Goal: Task Accomplishment & Management: Manage account settings

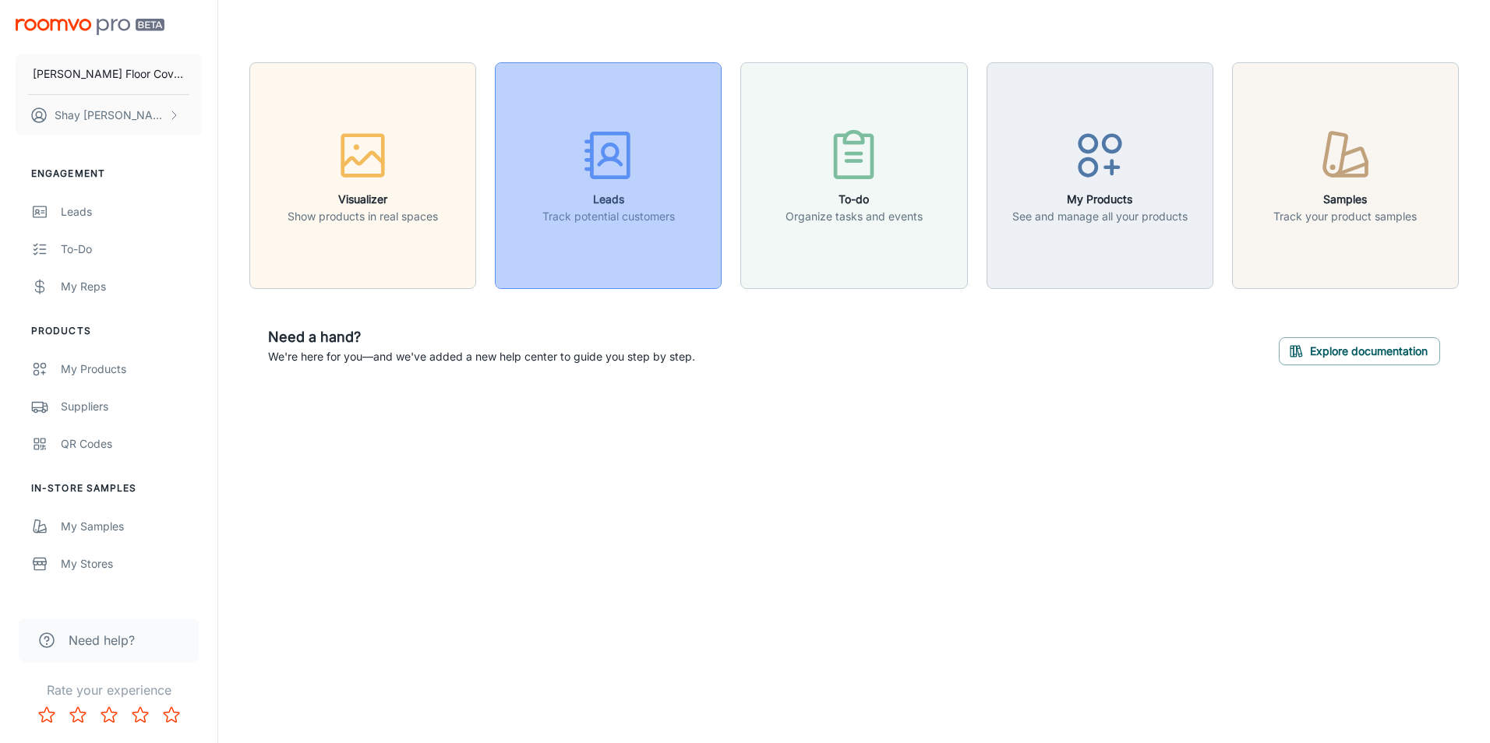
click at [622, 174] on icon "button" at bounding box center [608, 155] width 58 height 58
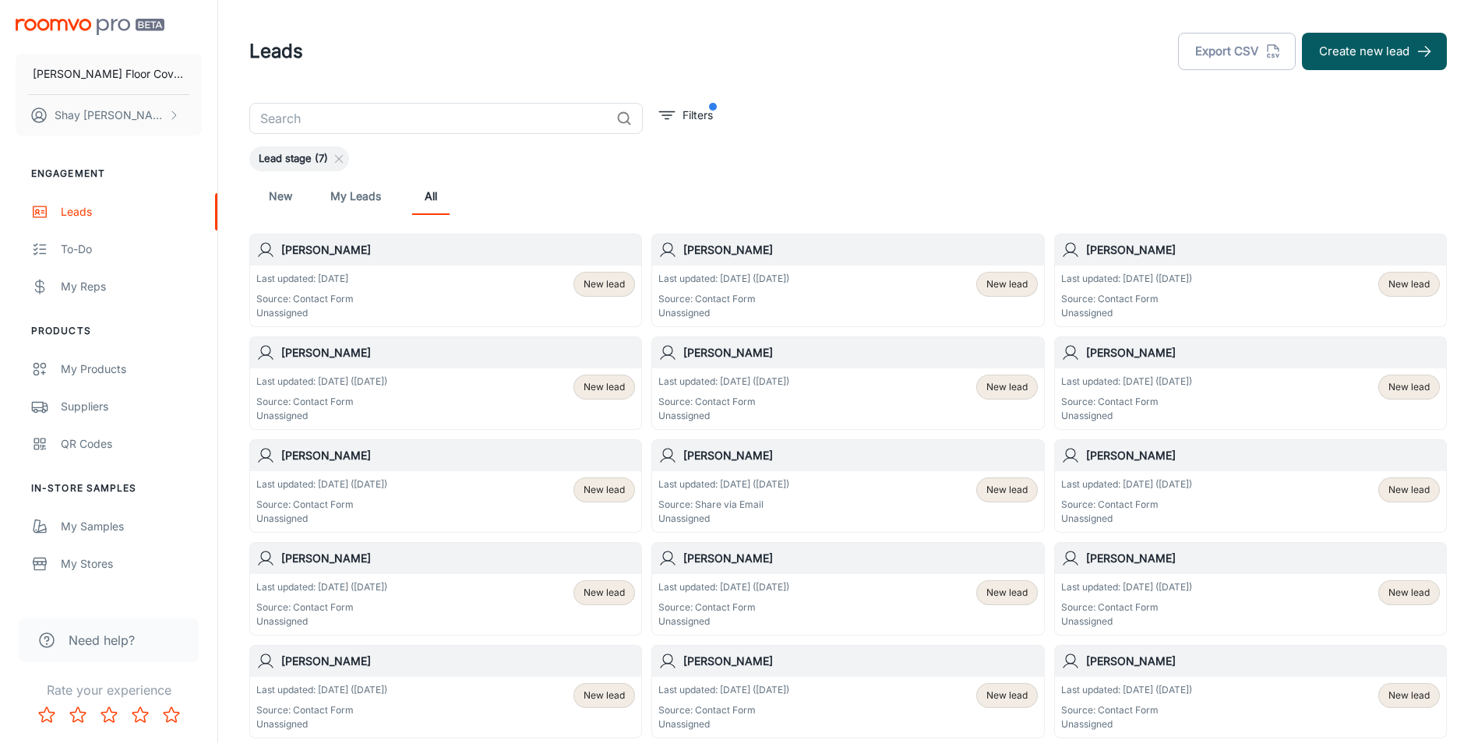
click at [1124, 266] on div "Last updated: [DATE] ([DATE]) Source: Contact Form Unassigned New lead" at bounding box center [1250, 296] width 391 height 61
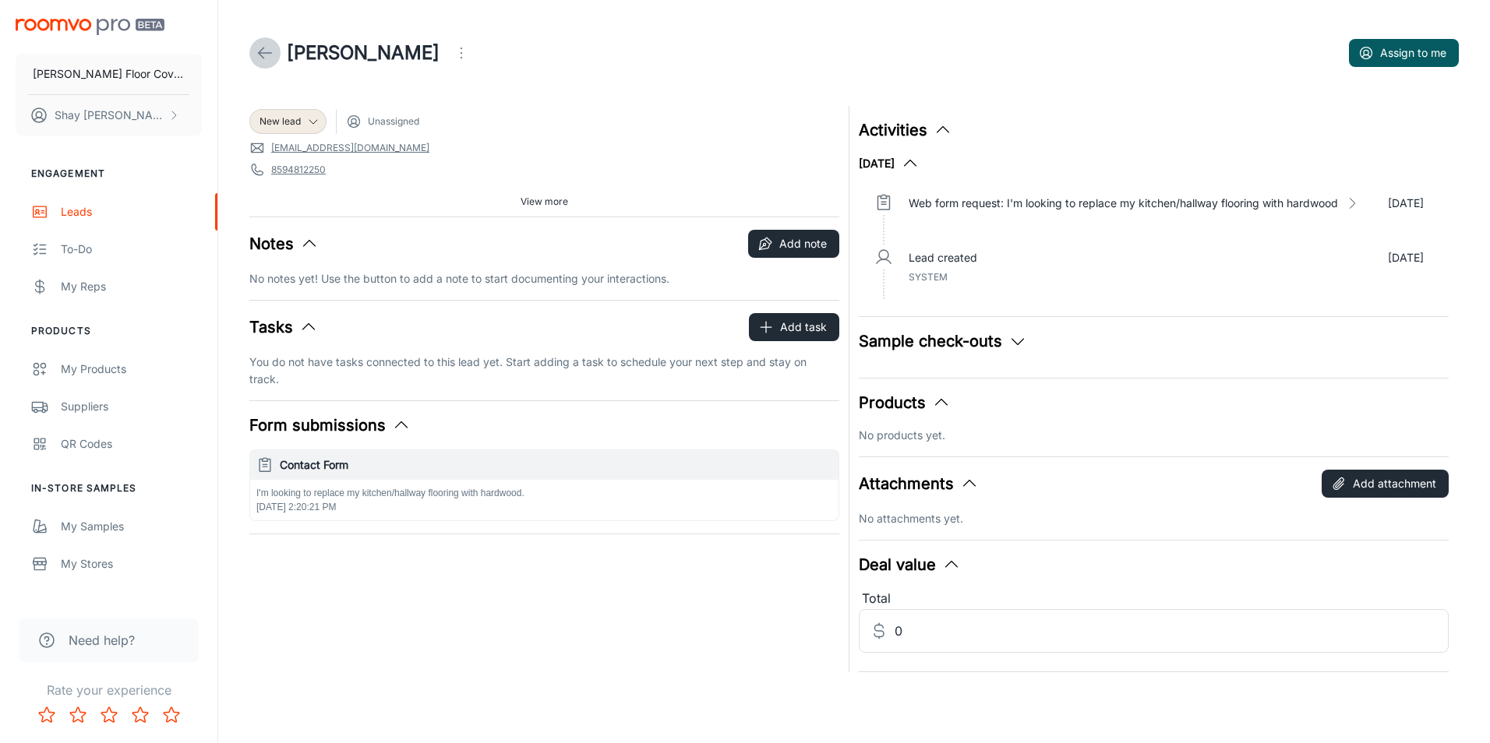
click at [267, 62] on icon at bounding box center [265, 53] width 19 height 19
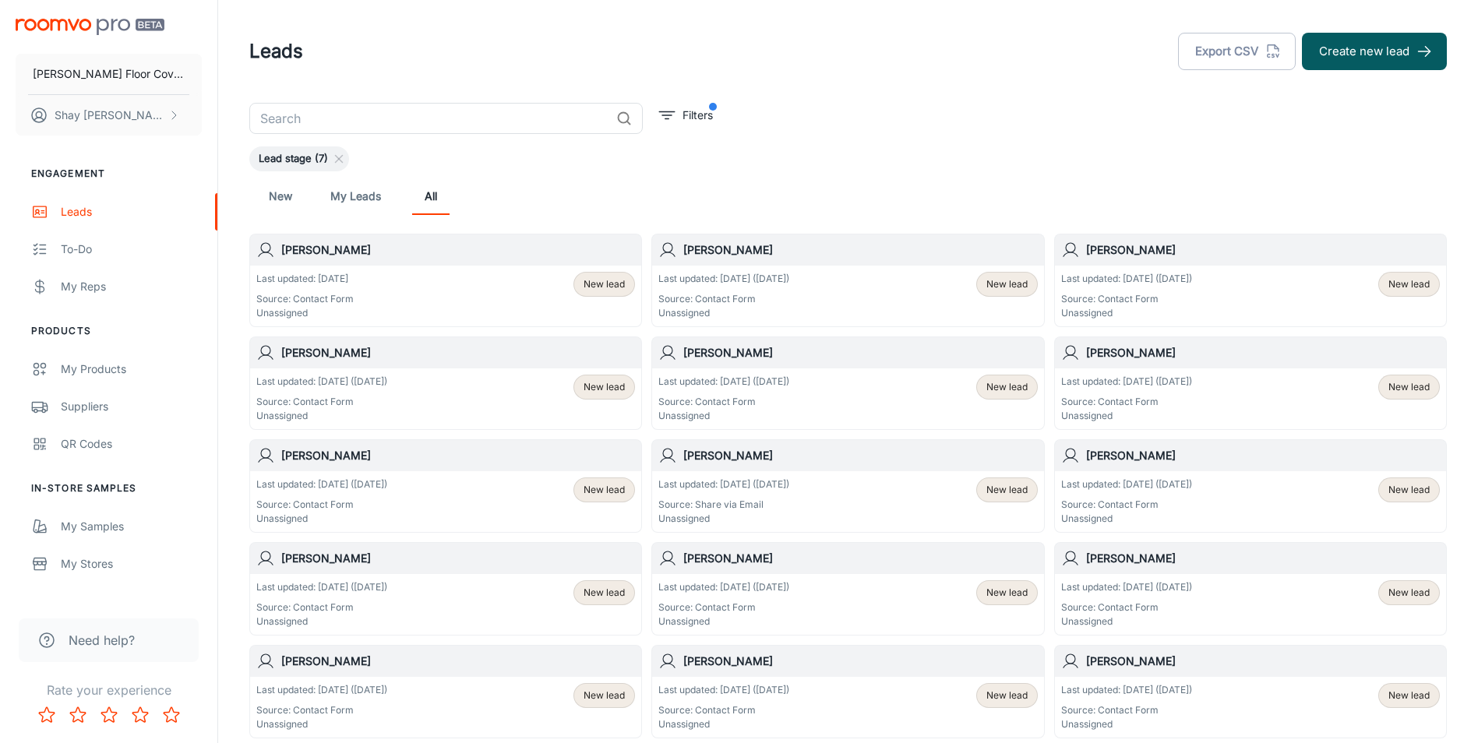
click at [411, 280] on div "Last updated: [DATE] Source: Contact Form Unassigned New lead" at bounding box center [445, 296] width 379 height 48
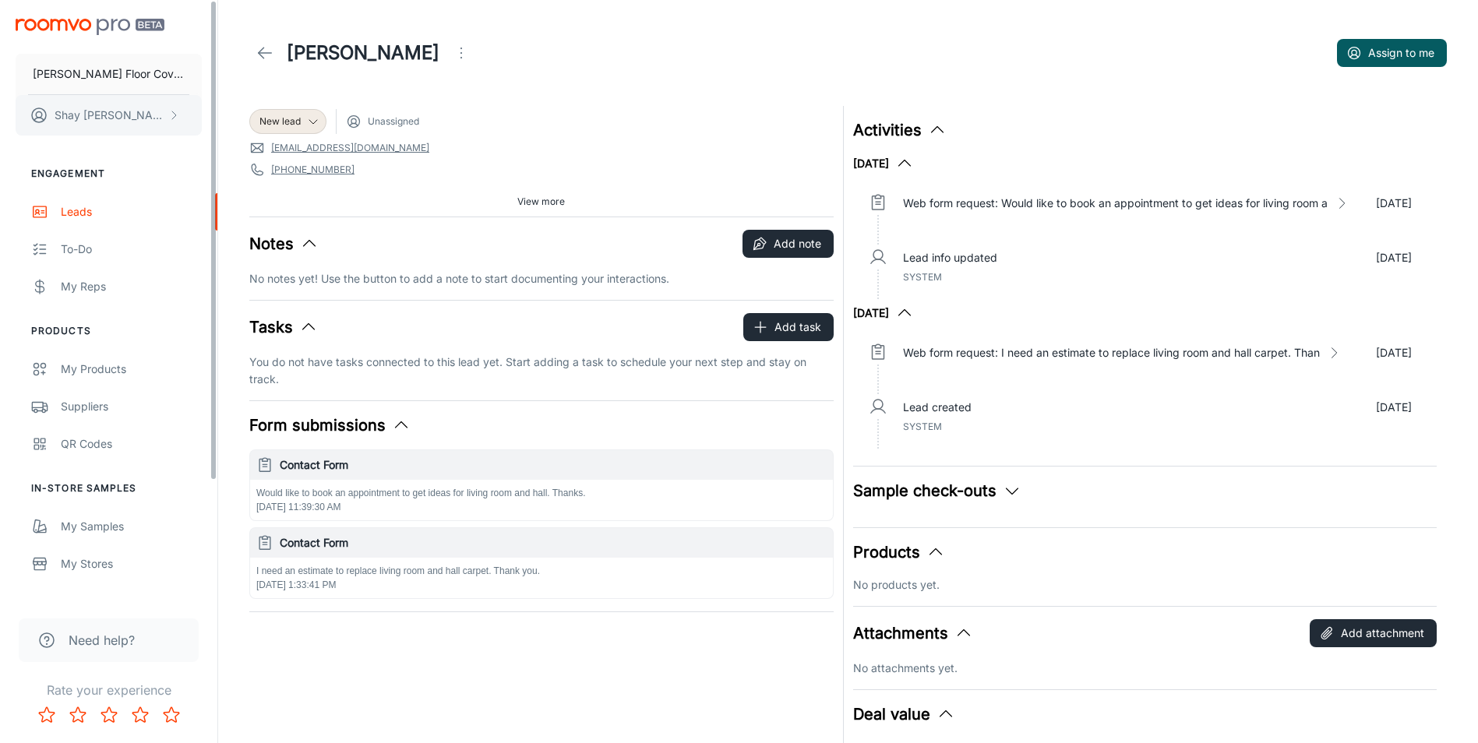
click at [115, 124] on button "[PERSON_NAME]" at bounding box center [109, 115] width 186 height 41
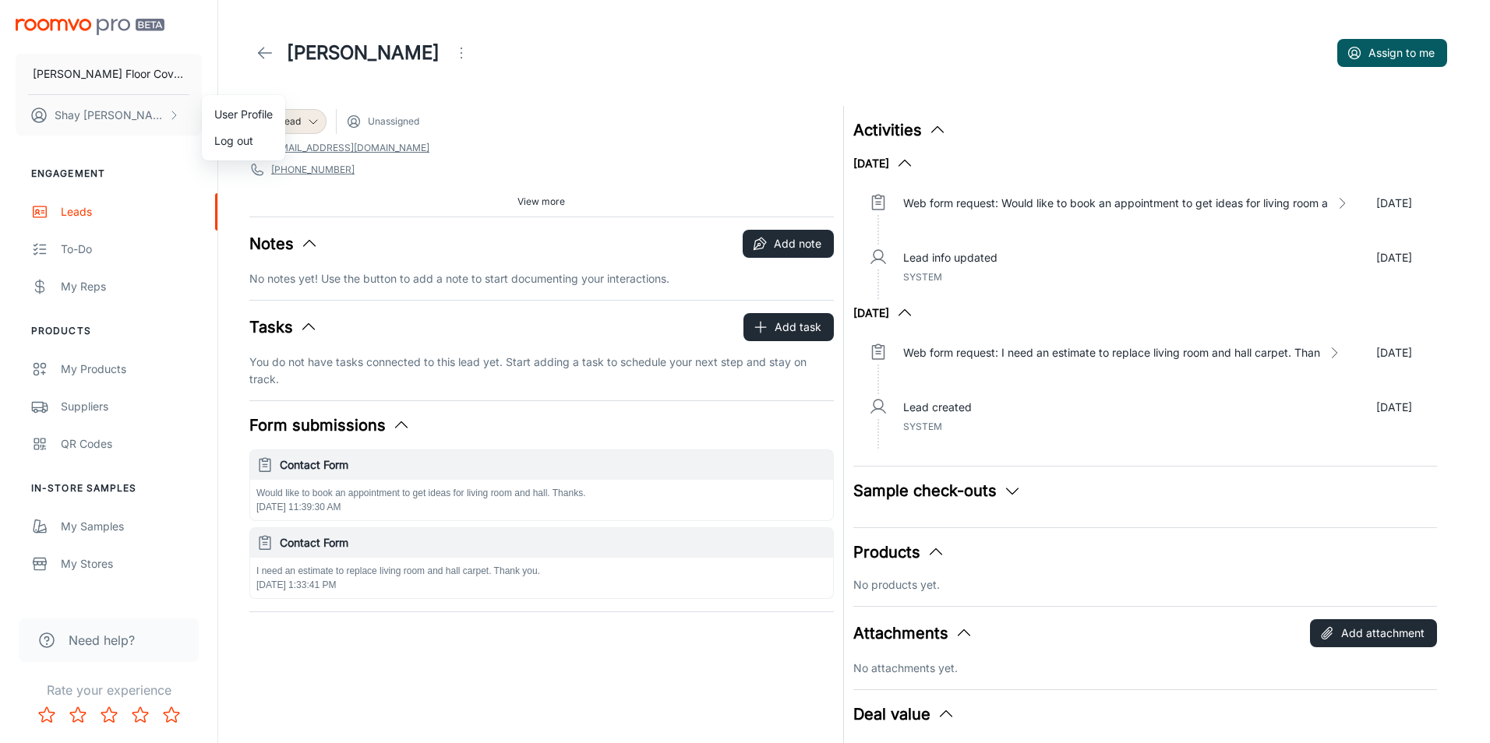
click at [218, 142] on li "Log out" at bounding box center [243, 141] width 83 height 26
